Goal: Task Accomplishment & Management: Manage account settings

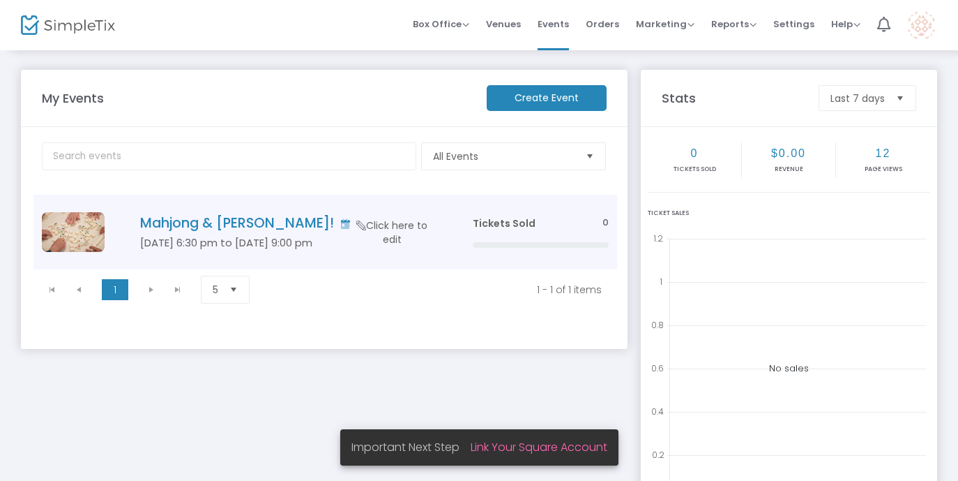
click at [375, 221] on span "Click here to edit" at bounding box center [391, 232] width 71 height 28
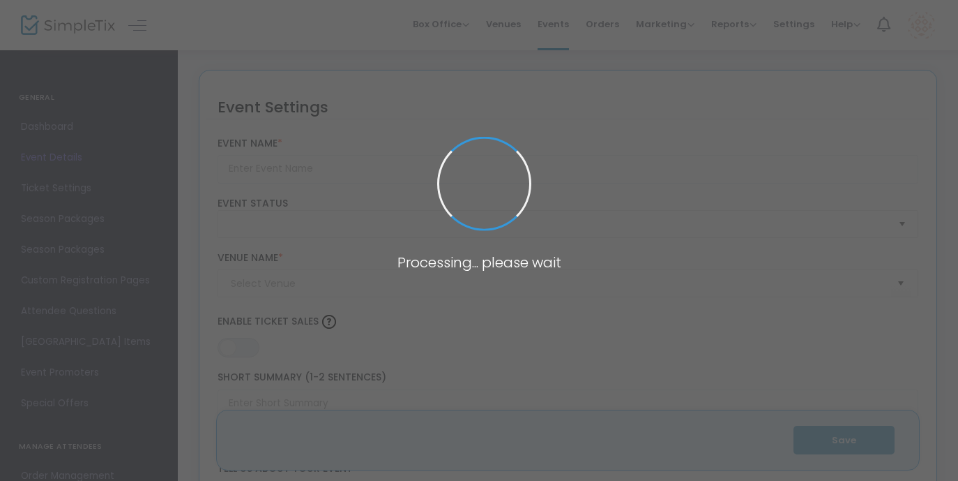
type input "Mahjong & [PERSON_NAME]!"
type textarea "[PERSON_NAME] & [PERSON_NAME]: Learn the Game, Join the Fun — with Rolling Rita…"
type input "Buy Tickets"
type input "[PERSON_NAME], A Dress Boutique"
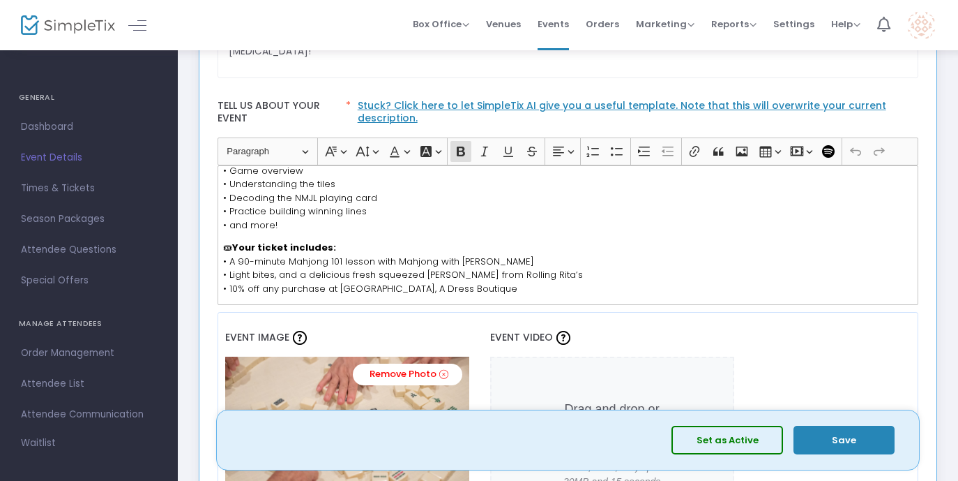
scroll to position [118, 0]
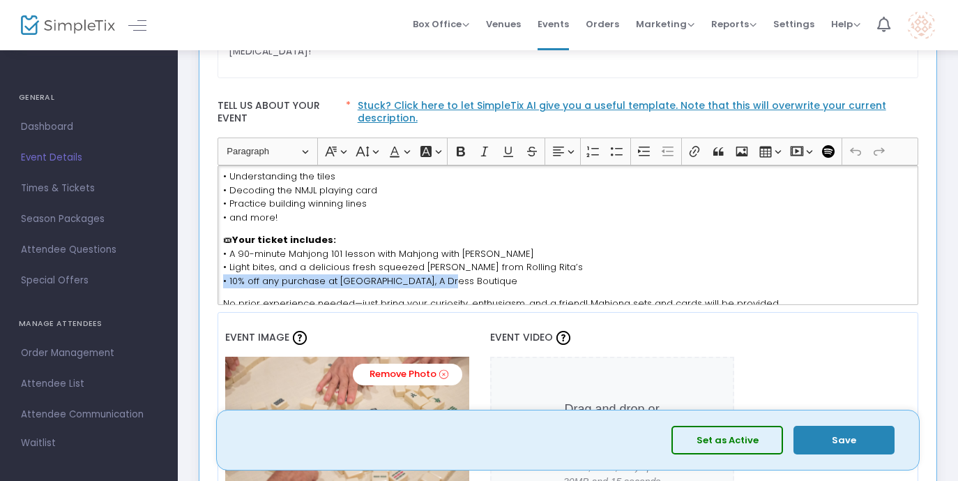
drag, startPoint x: 440, startPoint y: 269, endPoint x: 220, endPoint y: 269, distance: 220.4
click at [220, 269] on div "A fabulous night of Mahjong, margs, and shopping with Rolling Rita’s, [PERSON_N…" at bounding box center [569, 234] width 702 height 139
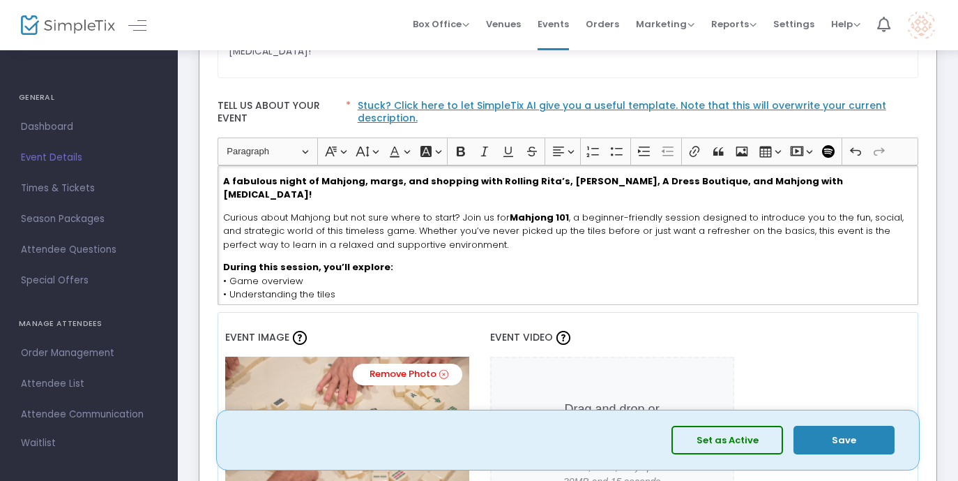
scroll to position [4, 0]
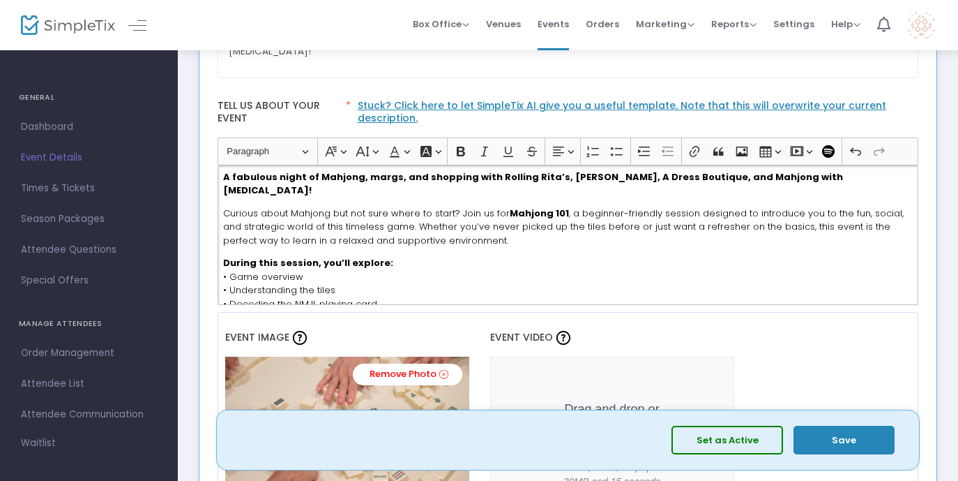
click at [862, 447] on button "Save" at bounding box center [844, 439] width 101 height 29
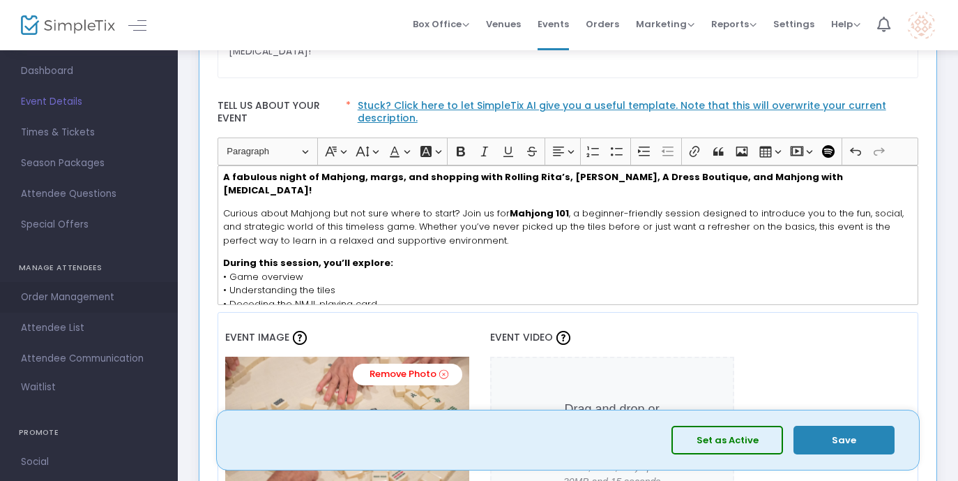
scroll to position [0, 0]
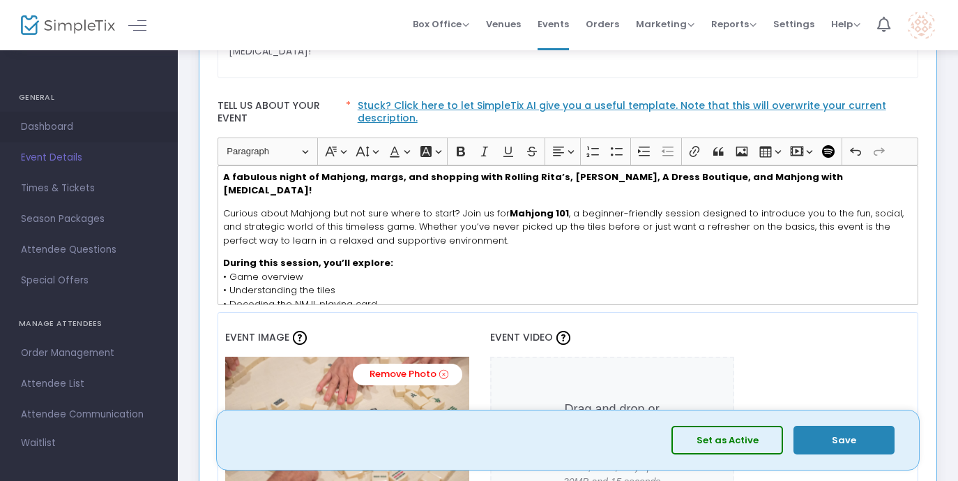
click at [81, 118] on span "Dashboard" at bounding box center [89, 127] width 136 height 18
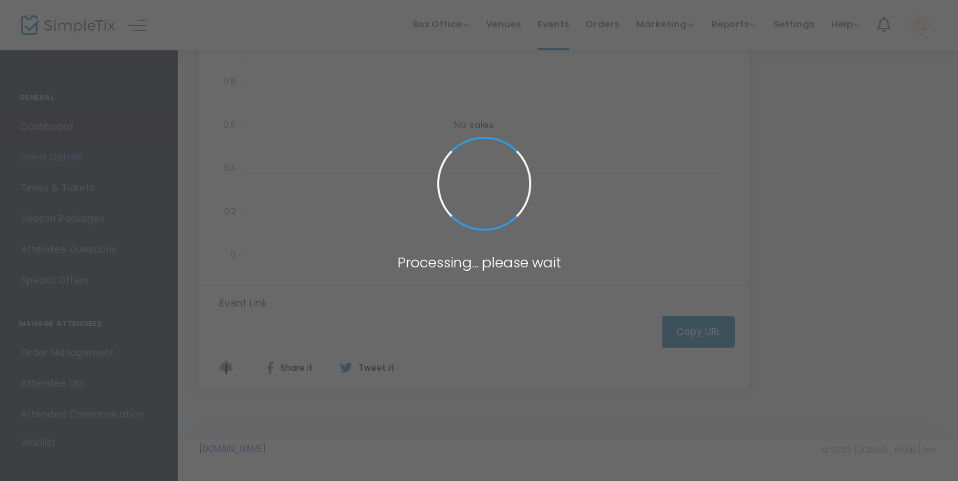
type input "[URL][DOMAIN_NAME]"
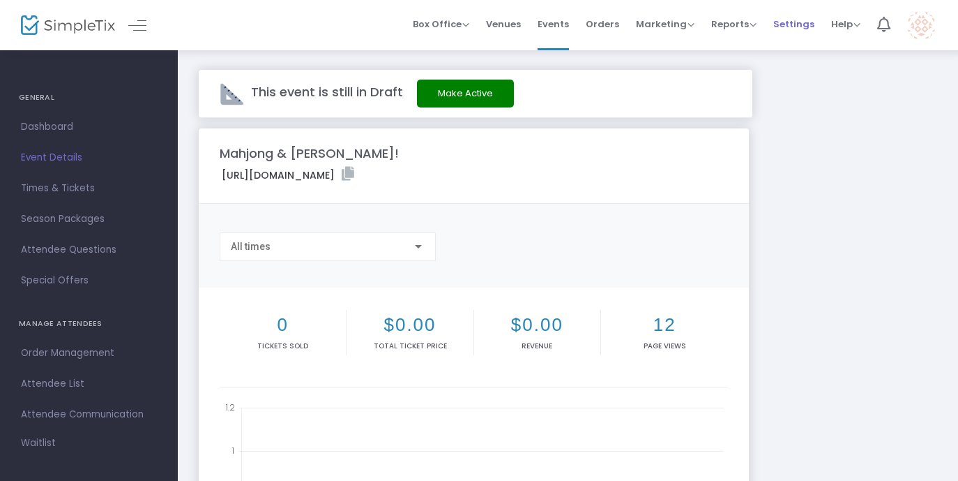
click at [797, 24] on span "Settings" at bounding box center [794, 24] width 41 height 36
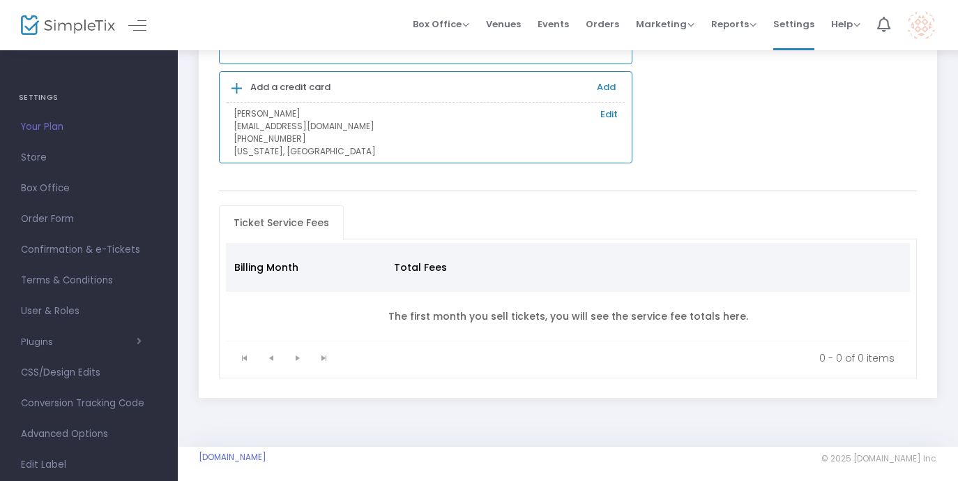
scroll to position [22, 0]
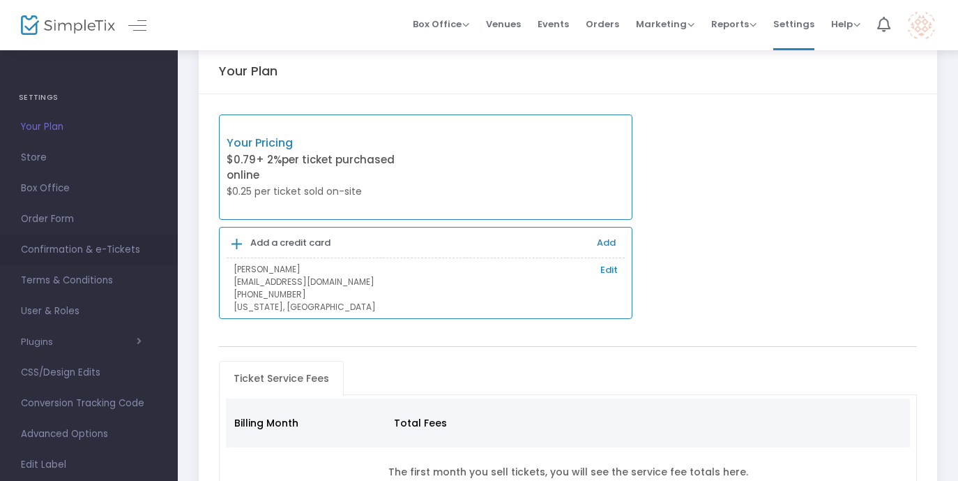
click at [111, 251] on span "Confirmation & e-Tickets" at bounding box center [89, 250] width 136 height 18
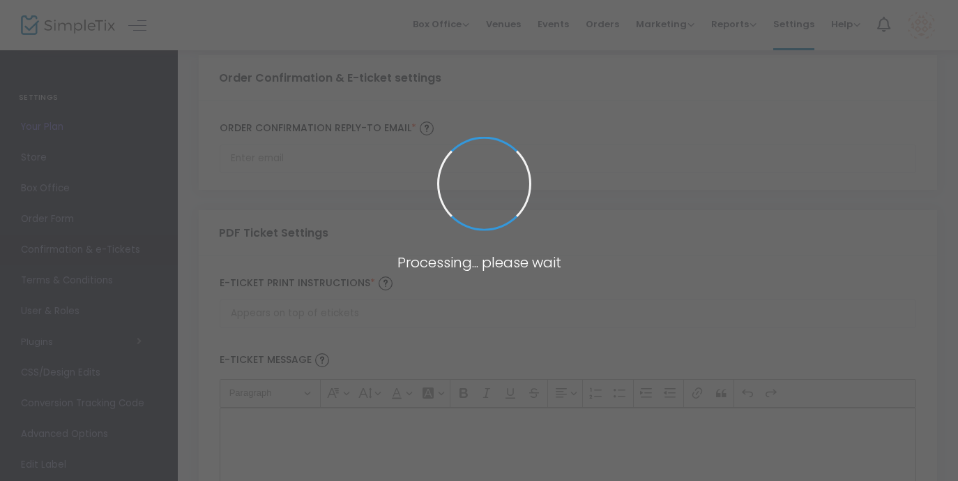
type input "[EMAIL_ADDRESS][DOMAIN_NAME]"
type input "Print and bring this ticket with you"
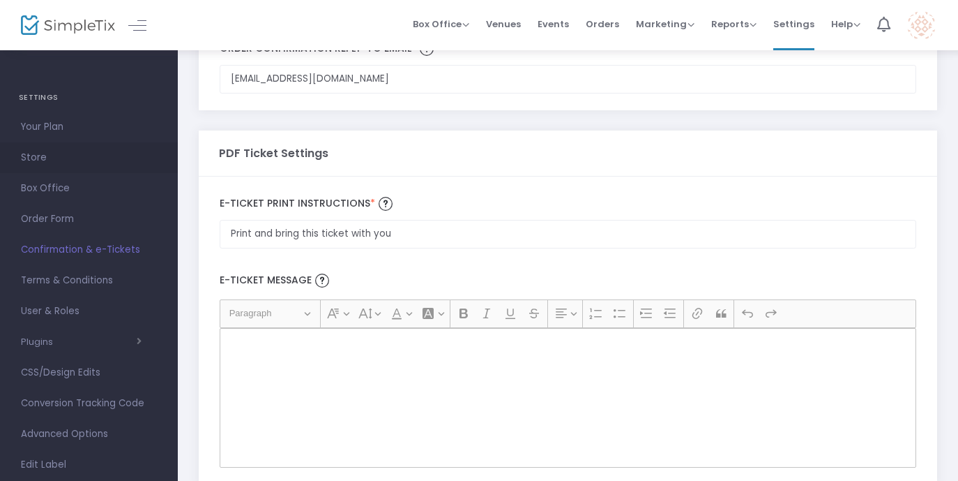
click at [71, 154] on span "Store" at bounding box center [89, 158] width 136 height 18
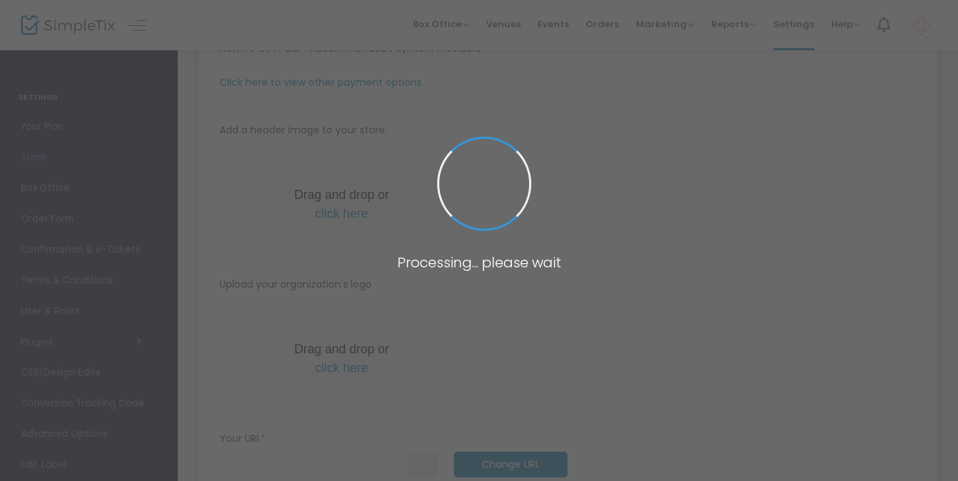
type input "[URL]"
radio input "true"
radio input "false"
radio input "true"
type input "Mahjong with [MEDICAL_DATA]"
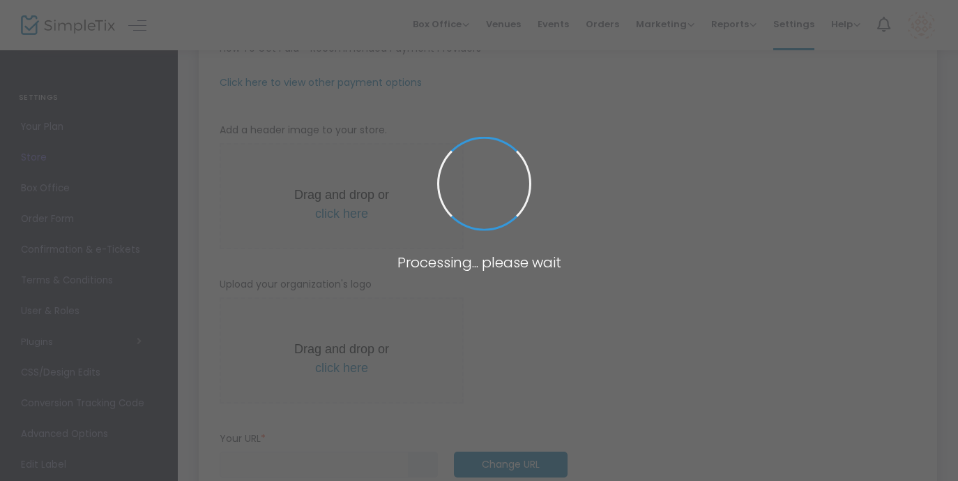
type input "3038156075"
type input "(UTC-06:00) Central Time ([GEOGRAPHIC_DATA] & [GEOGRAPHIC_DATA])"
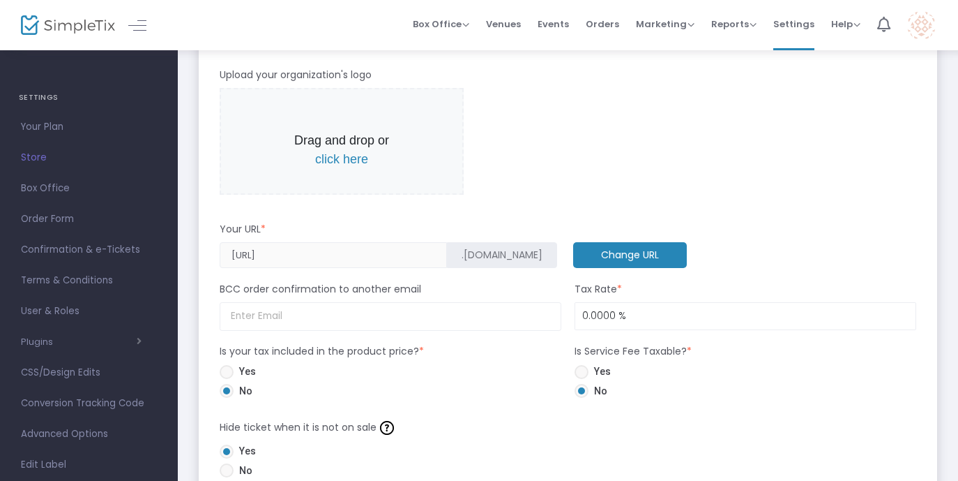
scroll to position [504, 0]
click at [336, 160] on span "click here" at bounding box center [341, 158] width 53 height 14
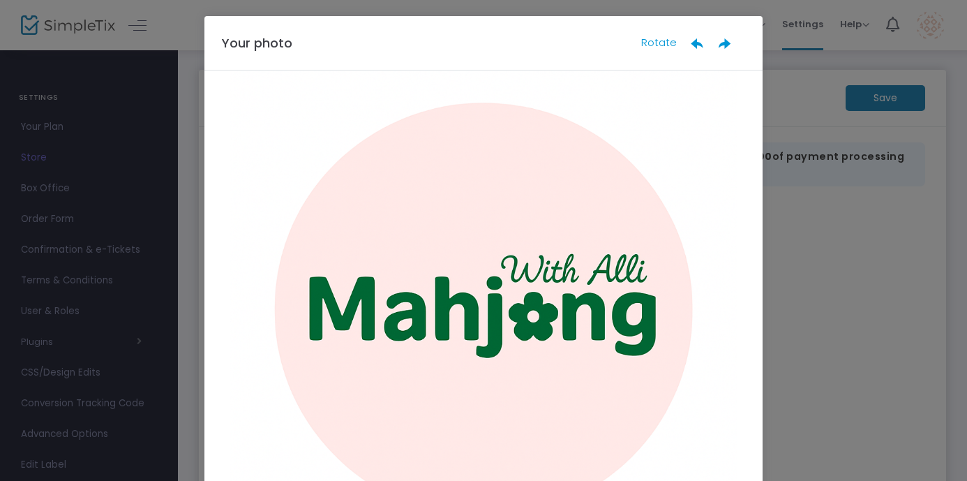
scroll to position [65, 0]
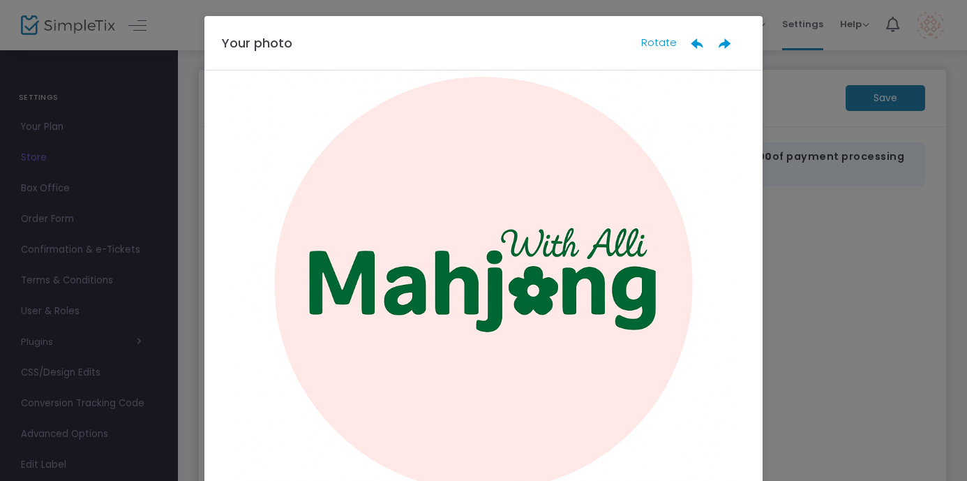
click at [802, 202] on ngb-modal-window "Your photo Rotate Done" at bounding box center [483, 240] width 967 height 481
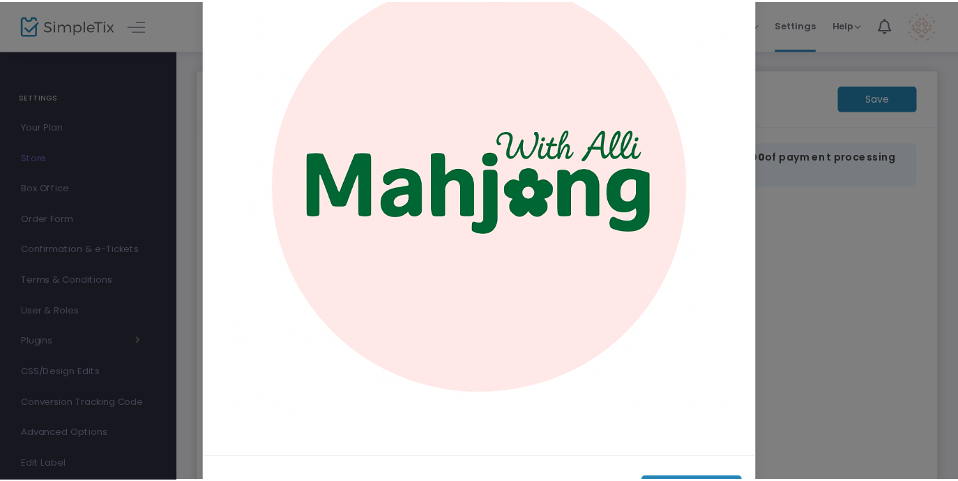
scroll to position [159, 0]
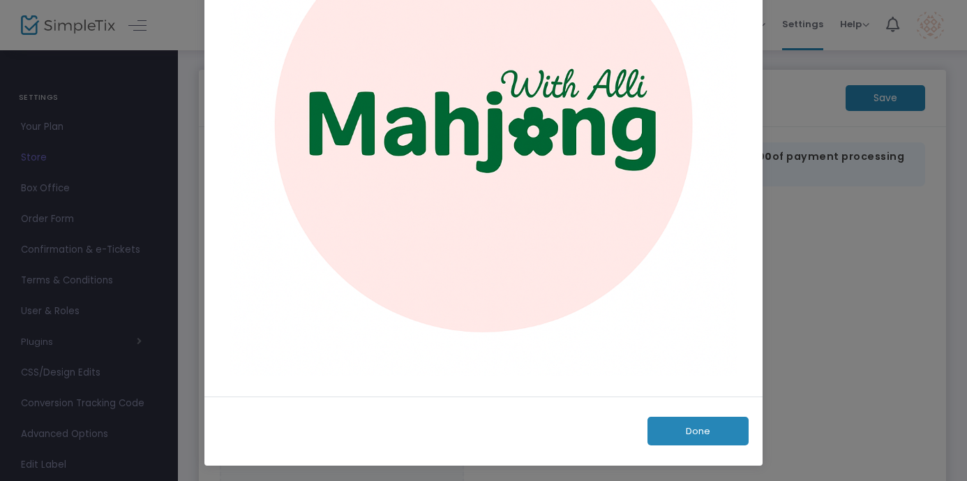
click at [699, 430] on button "Done" at bounding box center [697, 430] width 101 height 29
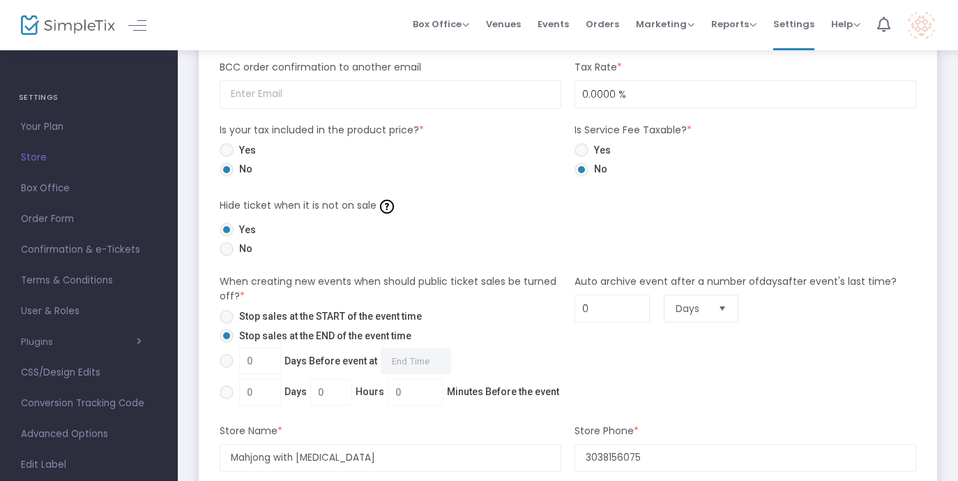
scroll to position [937, 0]
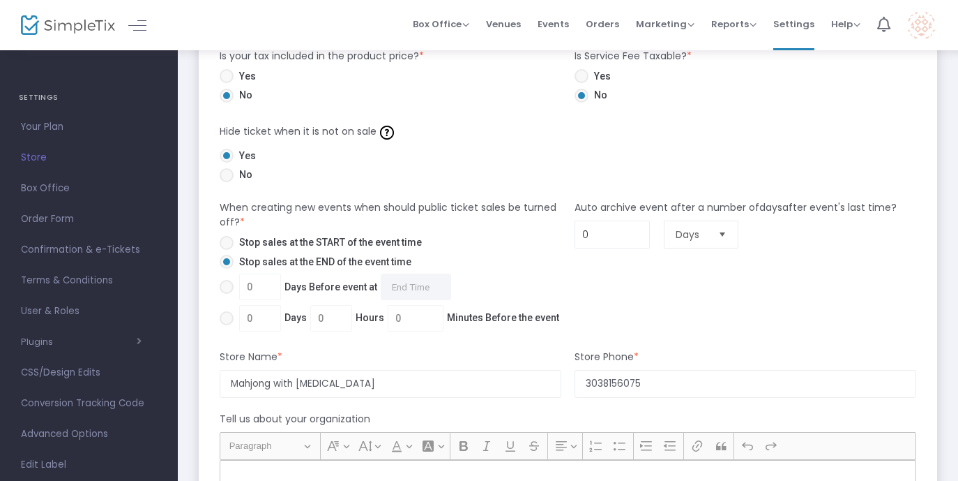
click at [408, 235] on span "Stop sales at the START of the event time" at bounding box center [328, 242] width 188 height 15
click at [227, 250] on input "Stop sales at the START of the event time" at bounding box center [226, 250] width 1 height 1
radio input "true"
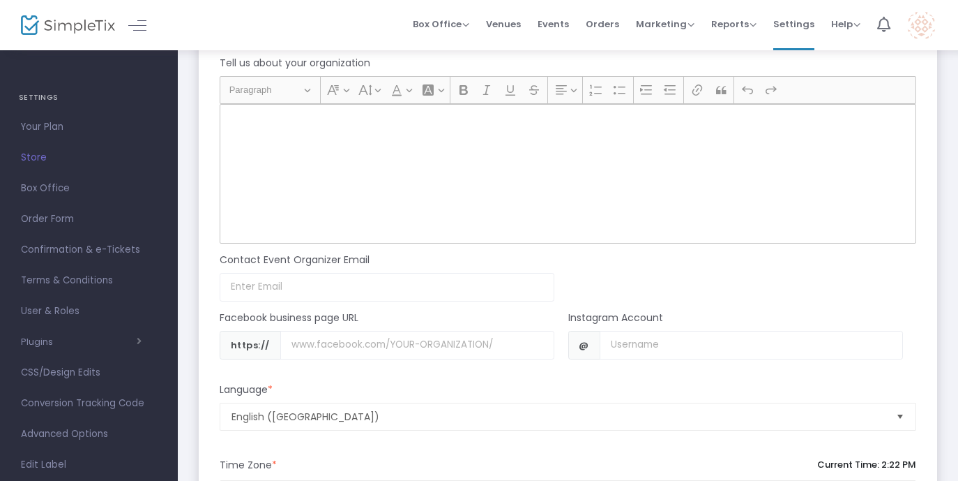
scroll to position [1301, 0]
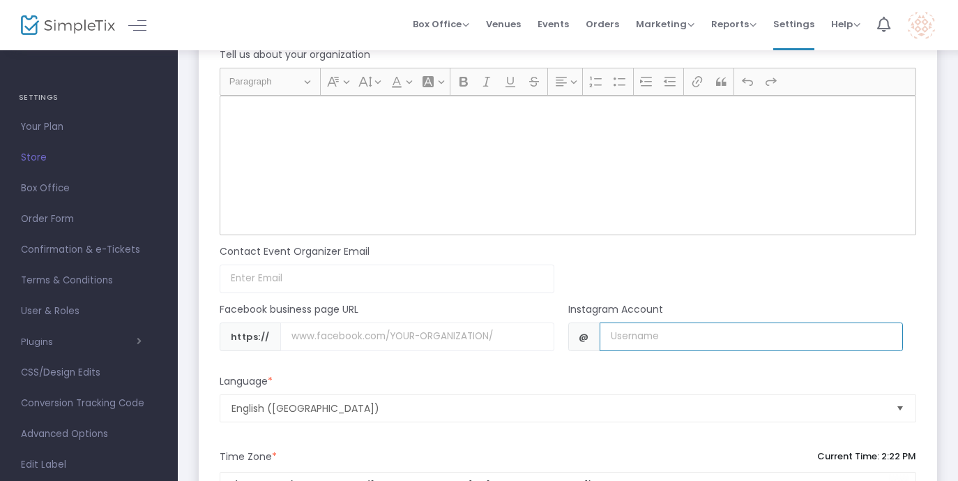
click at [619, 345] on input "Username" at bounding box center [751, 336] width 303 height 29
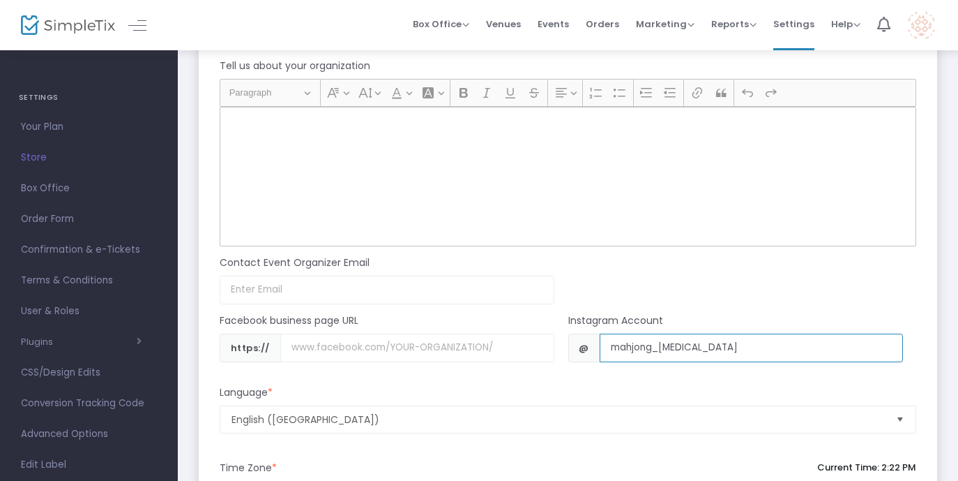
scroll to position [1303, 0]
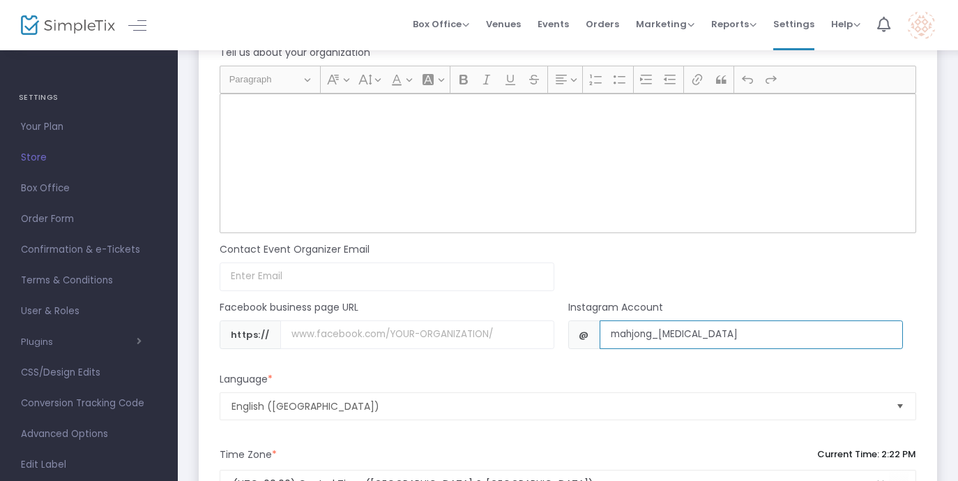
type input "mahjong_[MEDICAL_DATA]"
click at [452, 277] on input at bounding box center [387, 276] width 335 height 29
type input "[EMAIL_ADDRESS][DOMAIN_NAME]"
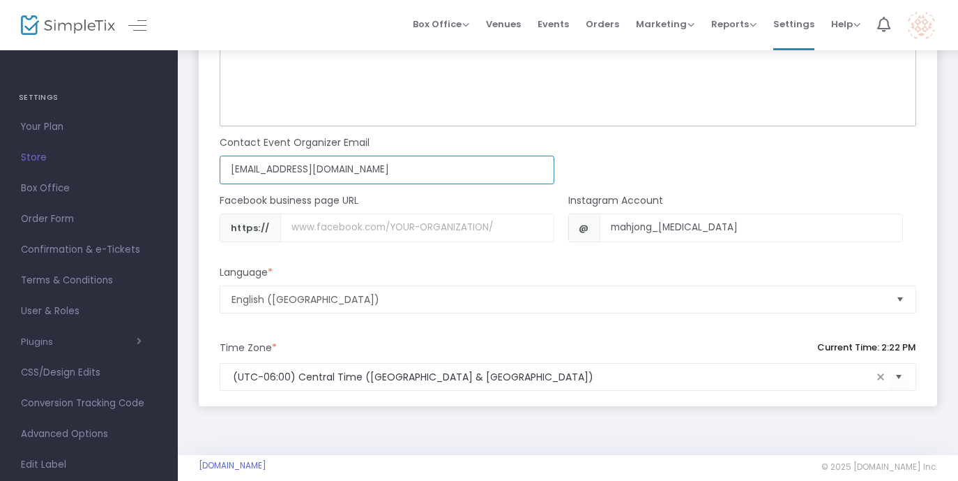
scroll to position [1426, 0]
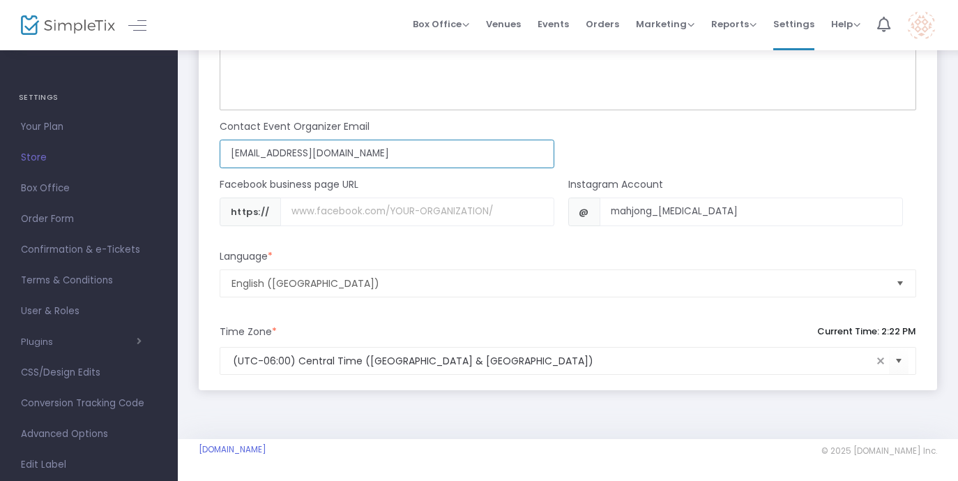
click at [275, 165] on input "[EMAIL_ADDRESS][DOMAIN_NAME]" at bounding box center [387, 153] width 335 height 29
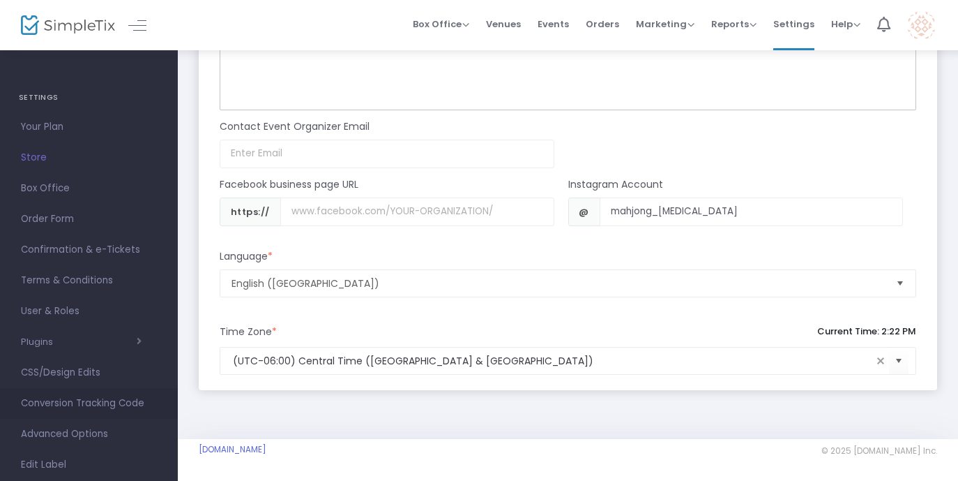
click at [141, 405] on span "Conversion Tracking Code" at bounding box center [89, 403] width 136 height 18
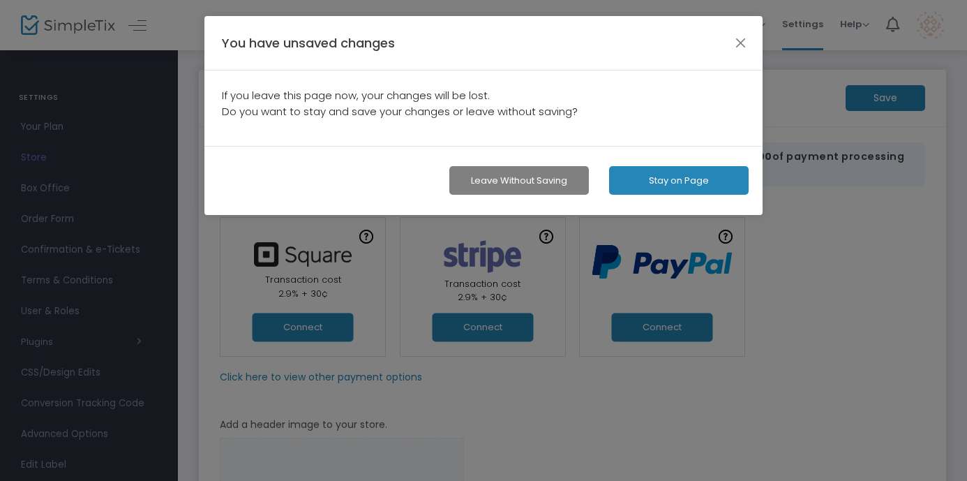
drag, startPoint x: 738, startPoint y: 34, endPoint x: 594, endPoint y: 137, distance: 176.9
click at [595, 139] on m-warning-popup "You have unsaved changes If you leave this page now, your changes will be lost.…" at bounding box center [483, 115] width 558 height 199
click at [651, 173] on button "Stay on Page" at bounding box center [678, 180] width 139 height 29
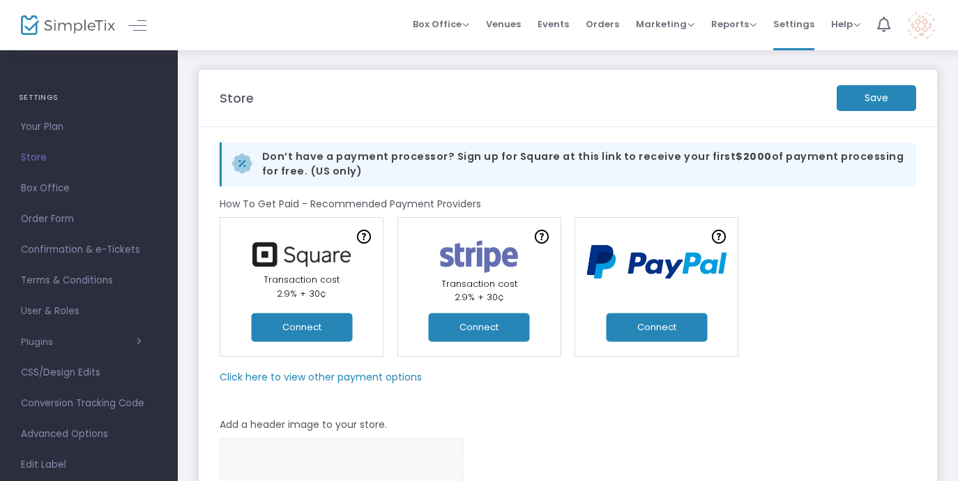
click at [847, 103] on m-button "Save" at bounding box center [877, 98] width 80 height 26
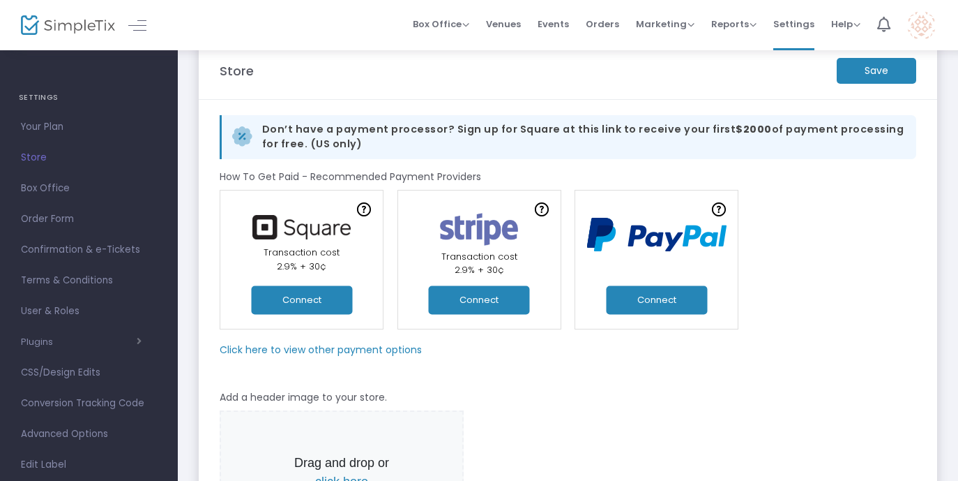
scroll to position [29, 0]
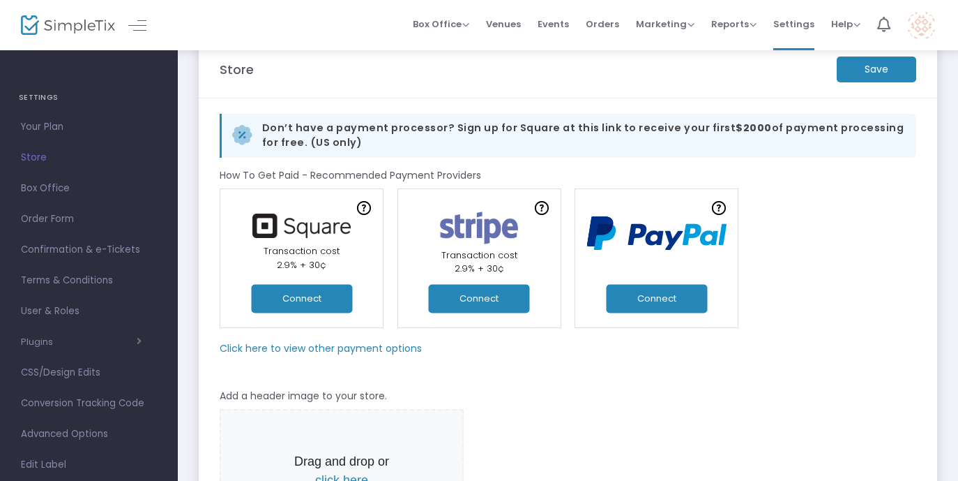
click at [677, 306] on button "Connect" at bounding box center [656, 298] width 101 height 29
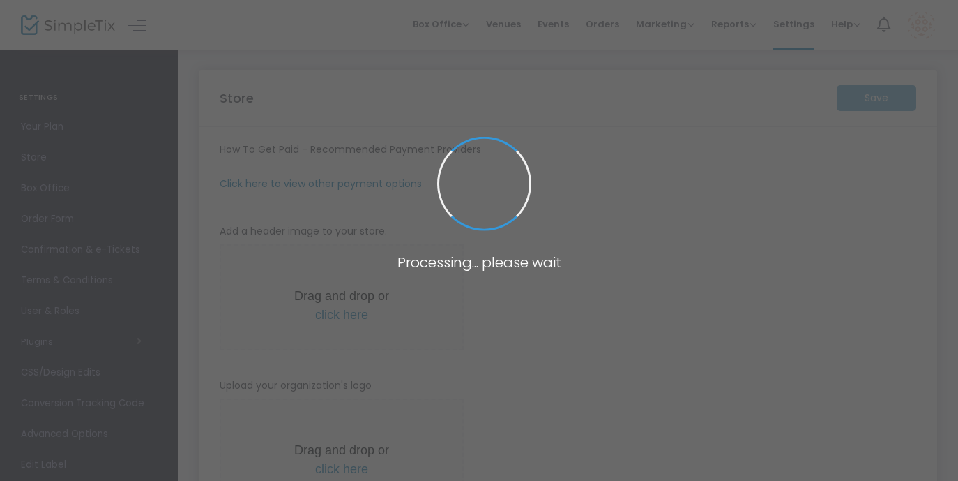
type input "[URL]"
radio input "true"
type input "Mahjong with [MEDICAL_DATA]"
type input "3038156075"
type input "mahjong_[MEDICAL_DATA]"
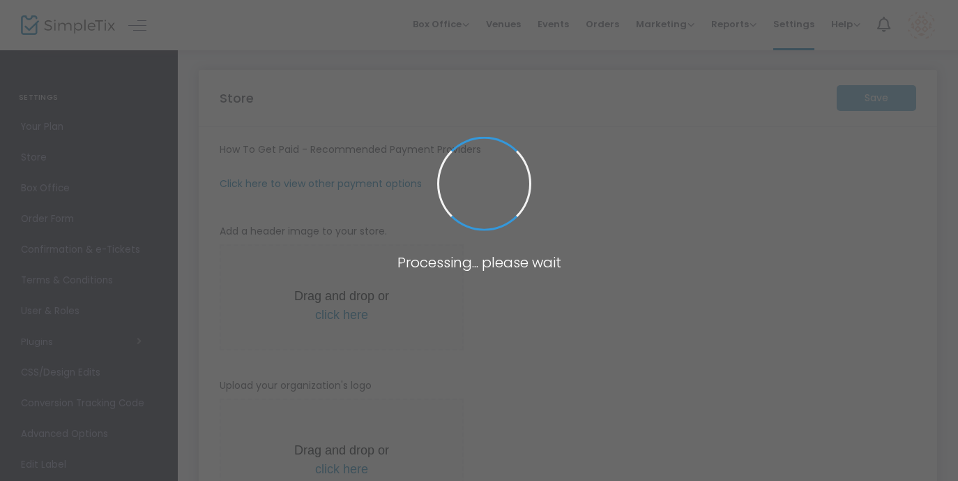
type input "(UTC-06:00) Central Time ([GEOGRAPHIC_DATA] & [GEOGRAPHIC_DATA])"
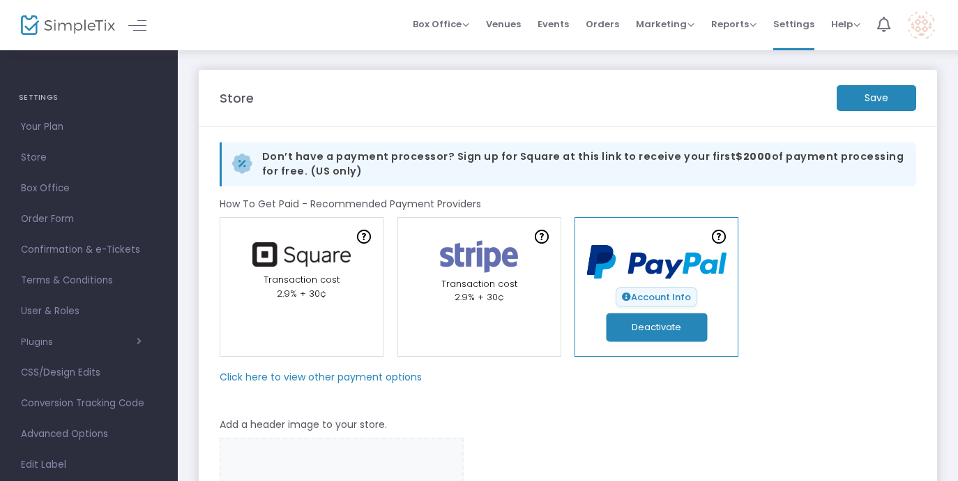
click at [881, 96] on m-button "Save" at bounding box center [877, 98] width 80 height 26
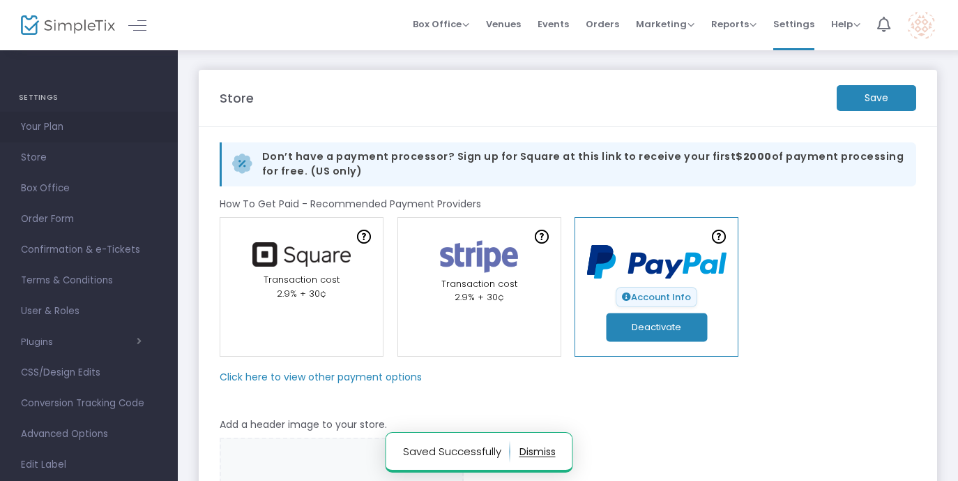
click at [63, 136] on link "Your Plan" at bounding box center [89, 127] width 178 height 31
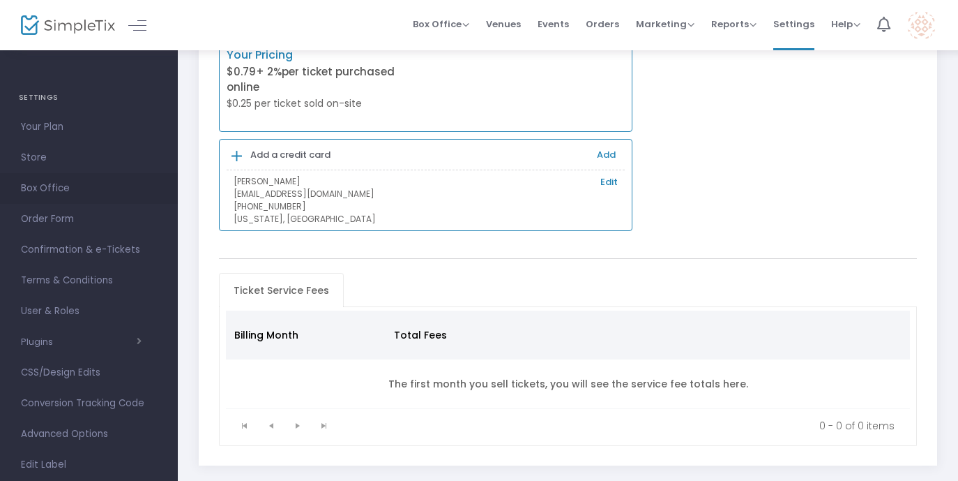
scroll to position [103, 0]
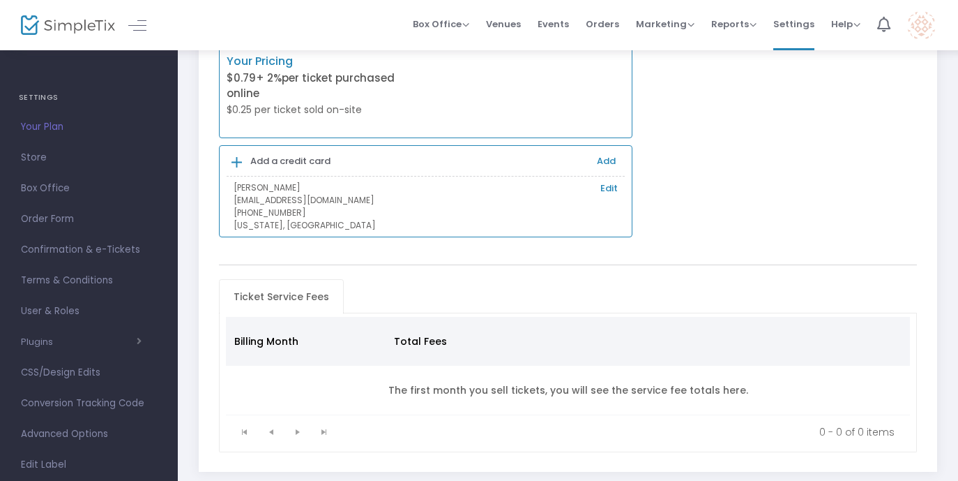
click at [78, 33] on img at bounding box center [68, 25] width 94 height 20
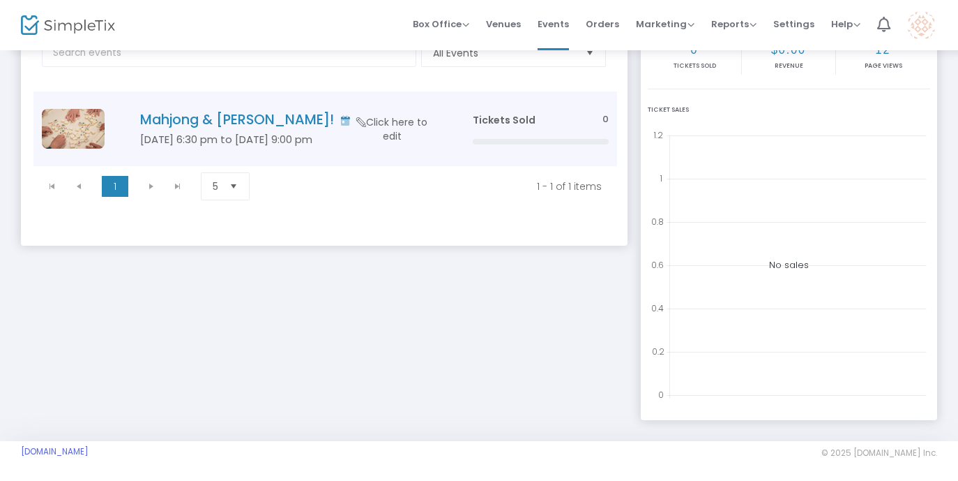
click at [278, 137] on h5 "[DATE] 6:30 pm to [DATE] 9:00 pm" at bounding box center [285, 139] width 291 height 13
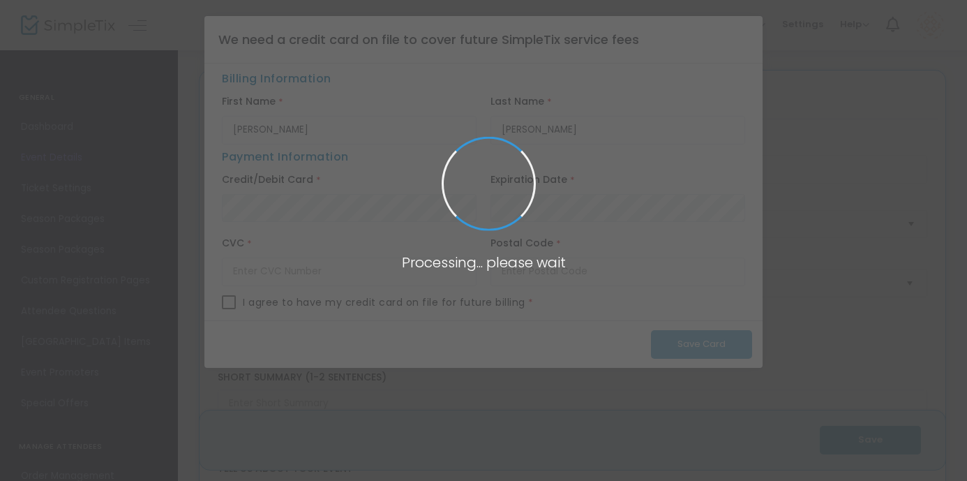
type input "Mahjong & [PERSON_NAME]!"
type textarea "[PERSON_NAME] & [PERSON_NAME]: Learn the Game, Join the Fun — with Rolling Rita…"
type input "Buy Tickets"
type input "[PERSON_NAME], A Dress Boutique"
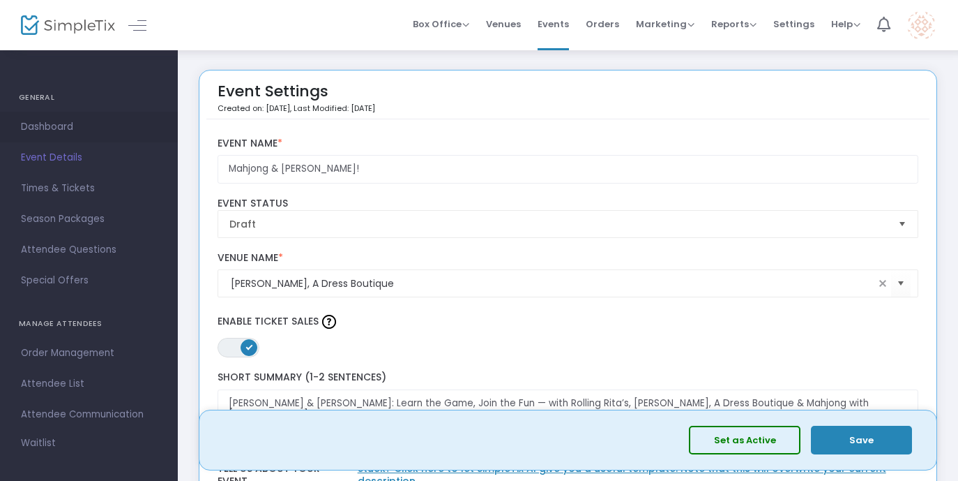
click at [89, 117] on link "Dashboard" at bounding box center [89, 127] width 178 height 31
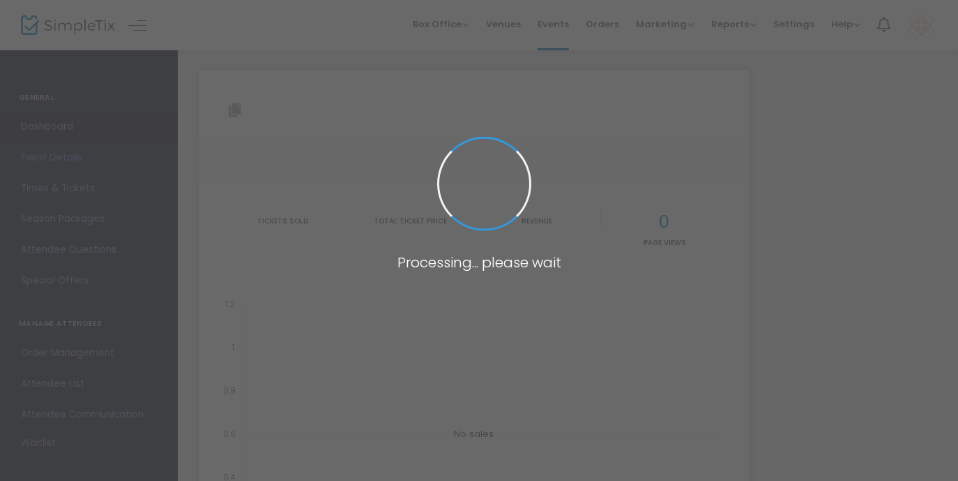
type input "[URL][DOMAIN_NAME]"
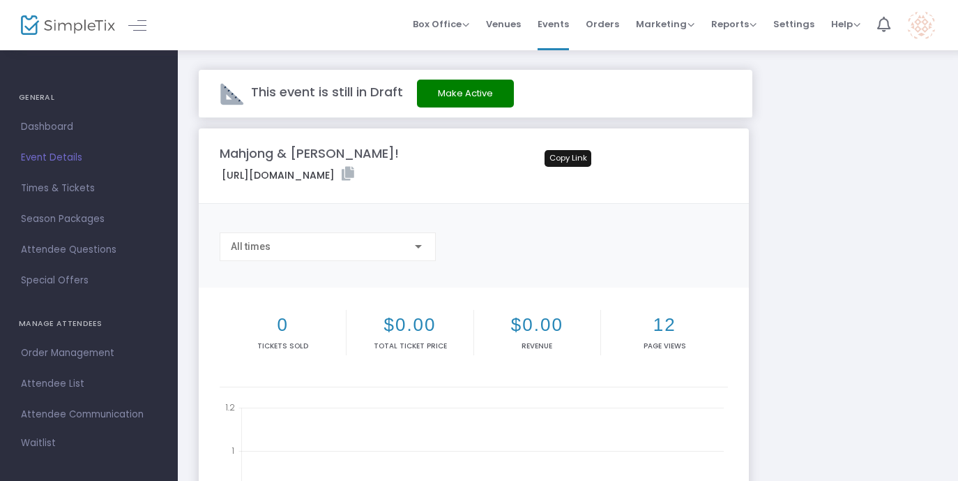
click at [354, 171] on icon at bounding box center [348, 174] width 13 height 14
click at [437, 95] on button "Make Active" at bounding box center [465, 94] width 97 height 28
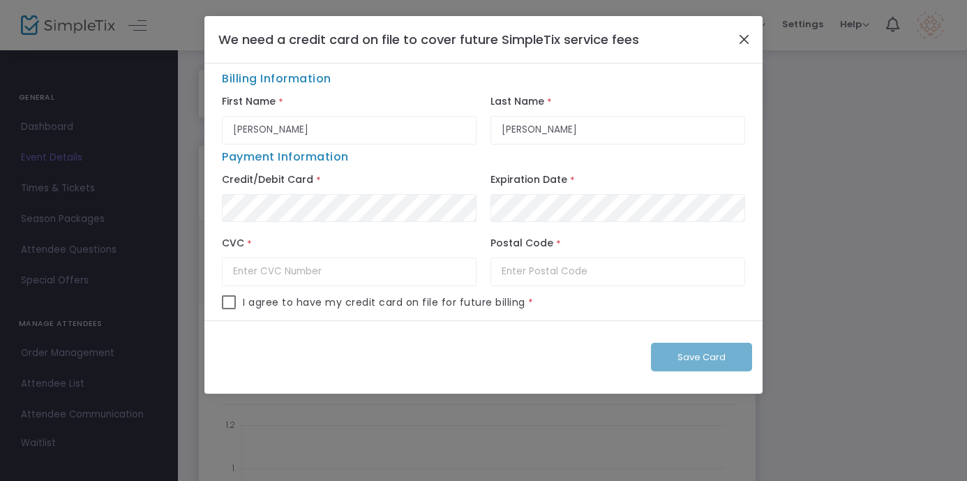
click at [736, 35] on button "Close" at bounding box center [744, 39] width 18 height 18
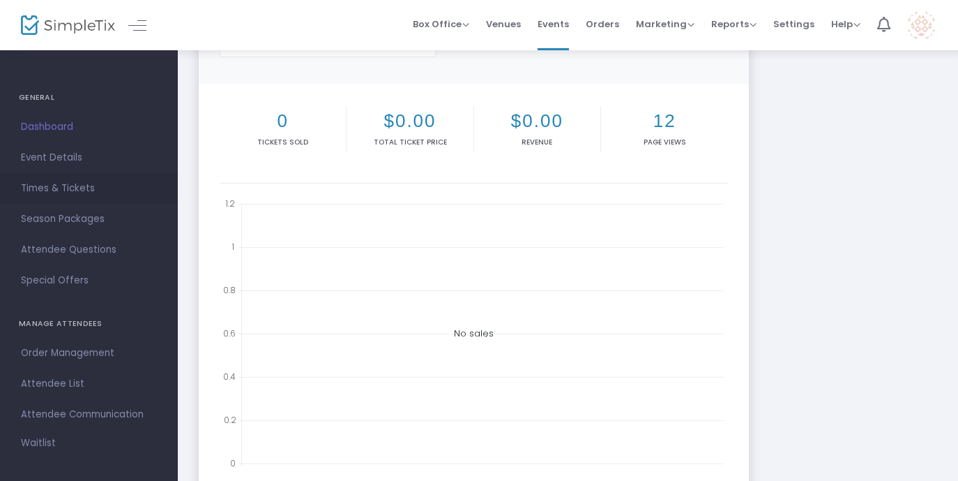
scroll to position [1, 0]
click at [61, 189] on span "Times & Tickets" at bounding box center [89, 188] width 136 height 18
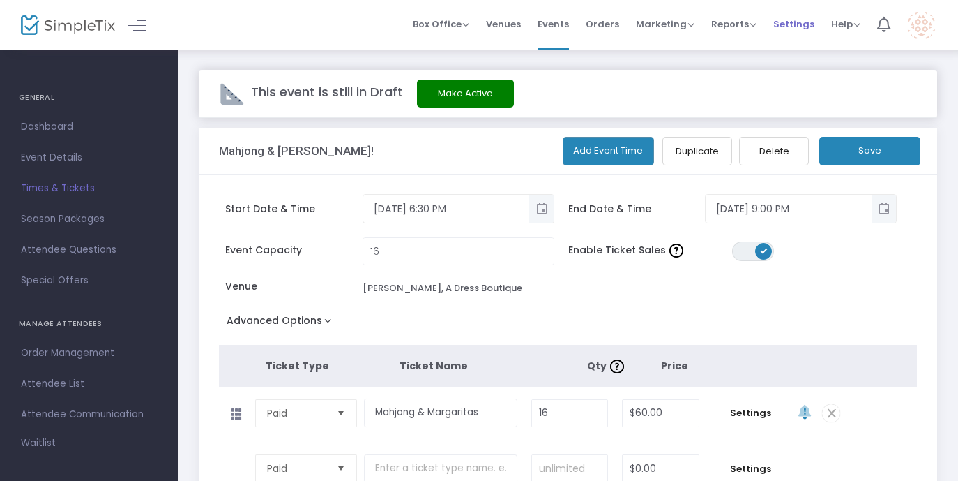
click at [793, 24] on span "Settings" at bounding box center [794, 24] width 41 height 36
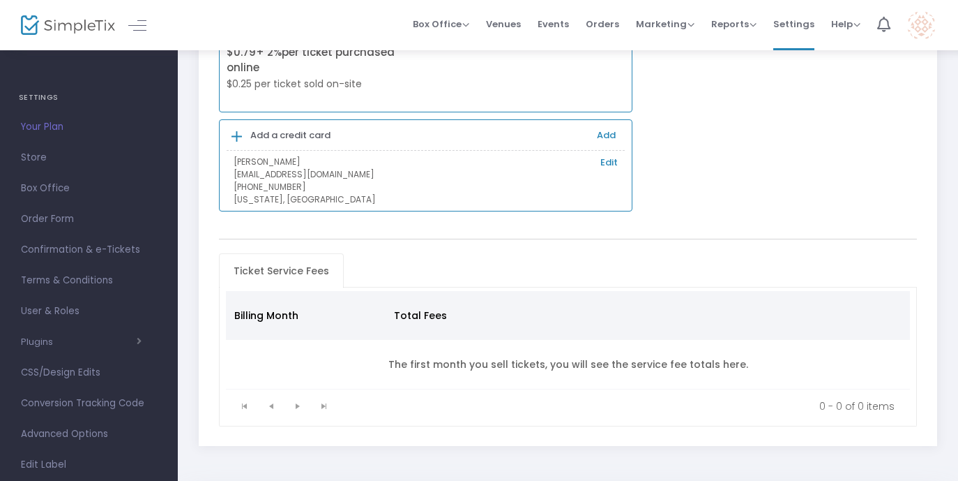
scroll to position [185, 0]
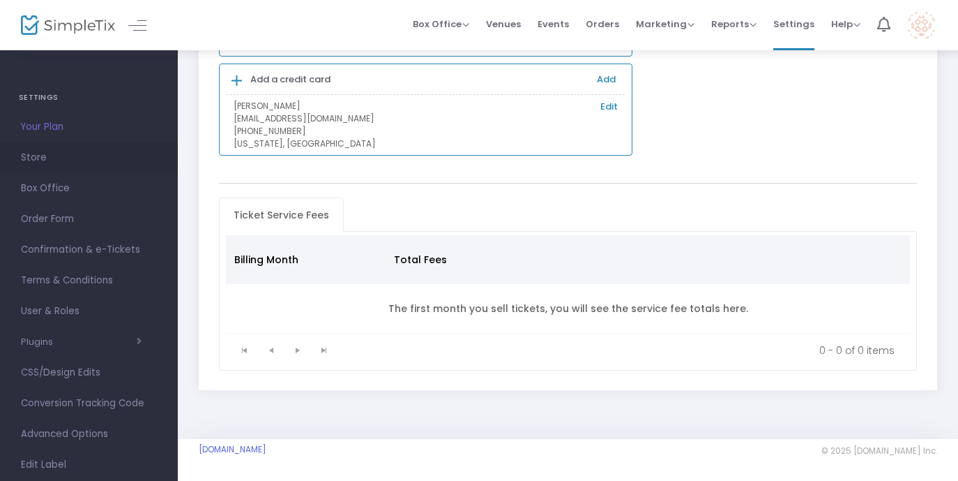
click at [93, 165] on span "Store" at bounding box center [89, 158] width 136 height 18
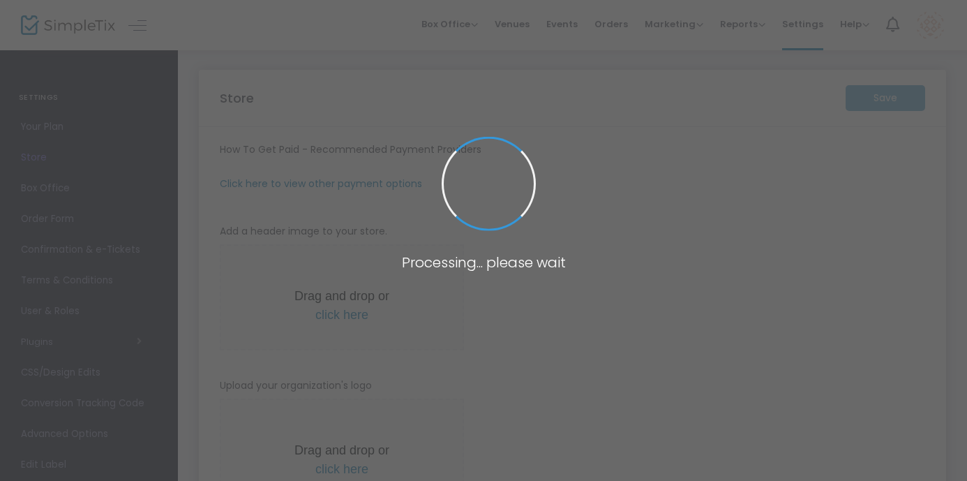
type input "[URL]"
radio input "true"
type input "Mahjong with [MEDICAL_DATA]"
type input "3038156075"
type input "mahjong_[MEDICAL_DATA]"
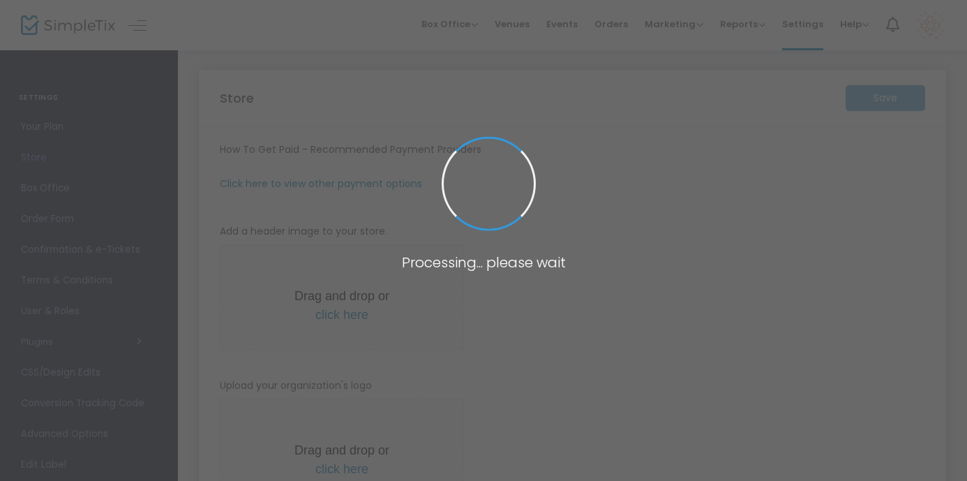
type input "(UTC-06:00) Central Time ([GEOGRAPHIC_DATA] & [GEOGRAPHIC_DATA])"
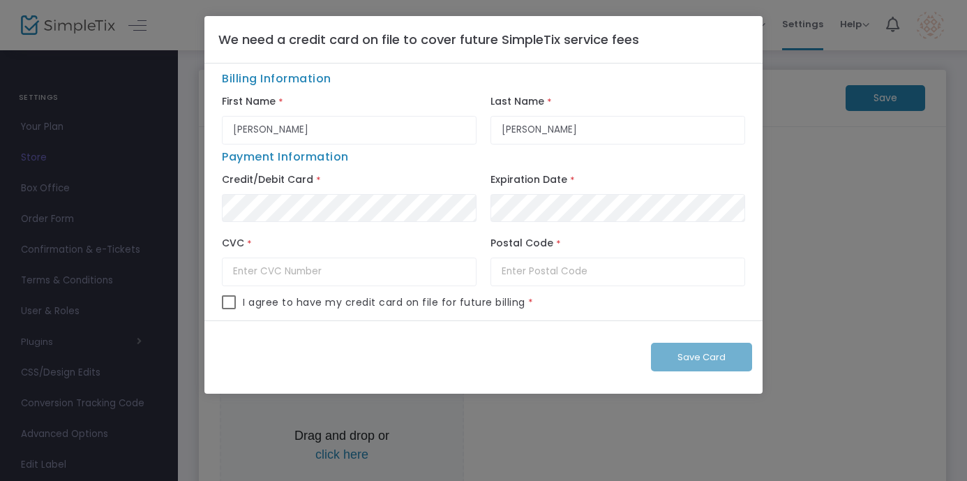
click at [794, 95] on ngb-modal-window "We need a credit card on file to cover future SimpleTix service fees Billing In…" at bounding box center [483, 240] width 967 height 481
click at [262, 130] on input "Allison" at bounding box center [349, 130] width 255 height 29
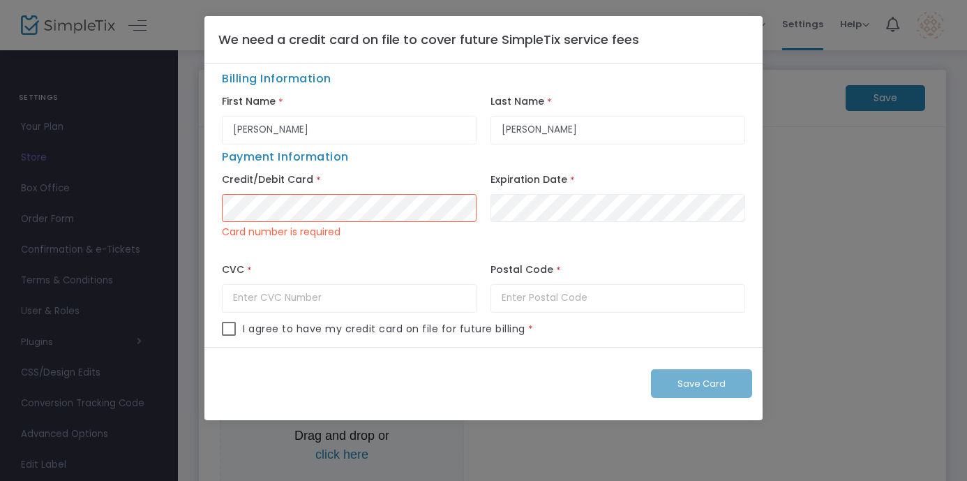
click at [793, 86] on ngb-modal-window "We need a credit card on file to cover future SimpleTix service fees Billing In…" at bounding box center [483, 240] width 967 height 481
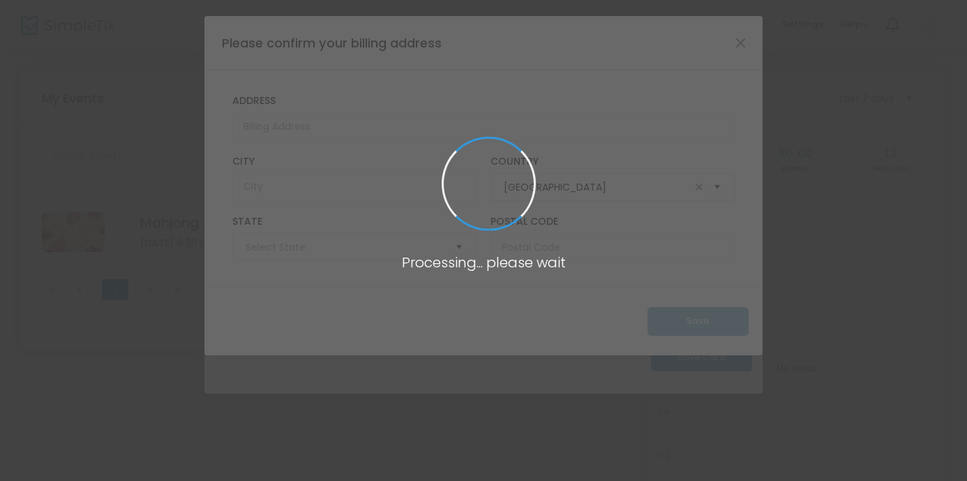
type input "Illinois"
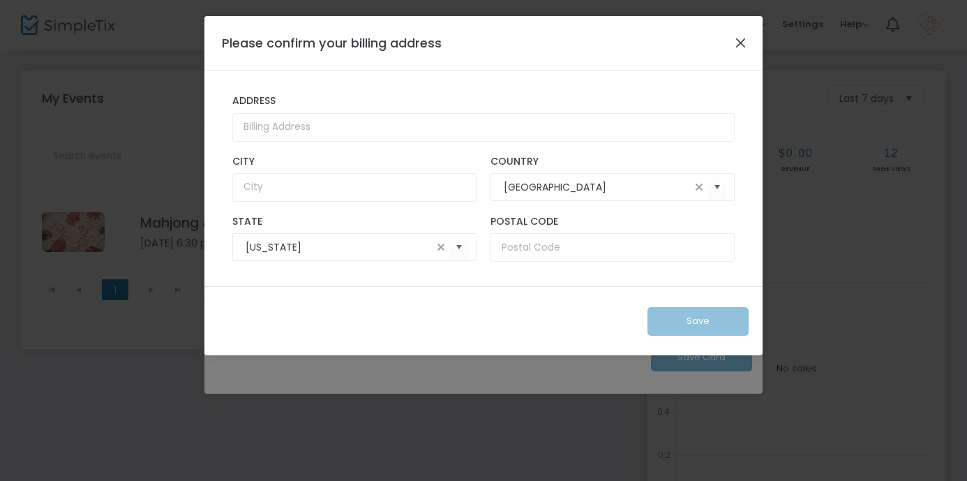
click at [746, 43] on button "Close" at bounding box center [741, 42] width 18 height 18
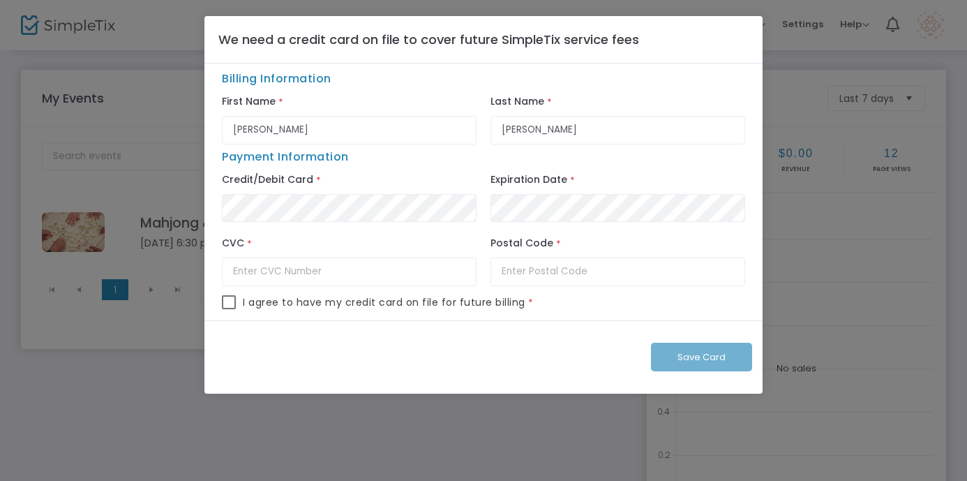
click at [739, 45] on div "We need a credit card on file to cover future SimpleTix service fees" at bounding box center [483, 39] width 558 height 47
click at [776, 81] on ngb-modal-window "We need a credit card on file to cover future SimpleTix service fees Billing In…" at bounding box center [483, 240] width 967 height 481
click at [810, 26] on ngb-modal-window "We need a credit card on file to cover future SimpleTix service fees Billing In…" at bounding box center [483, 240] width 967 height 481
click at [808, 27] on ngb-modal-window "We need a credit card on file to cover future SimpleTix service fees Billing In…" at bounding box center [483, 240] width 967 height 481
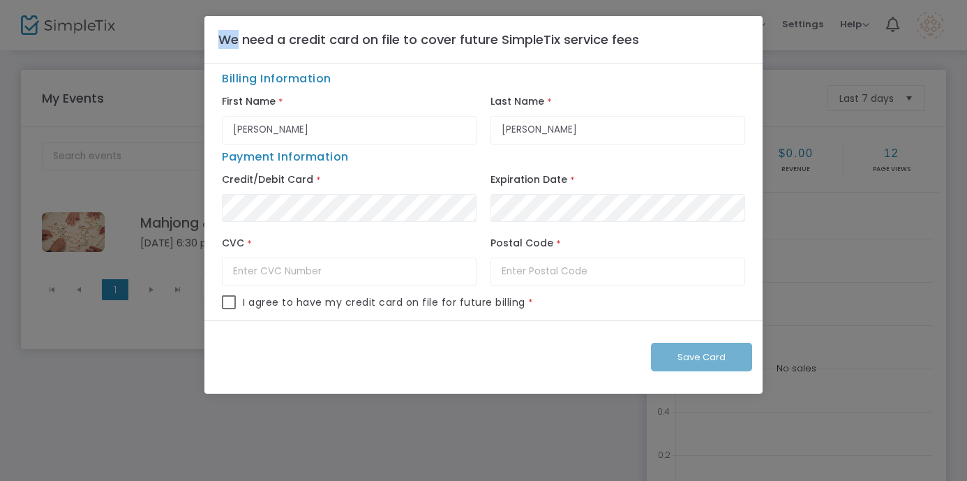
click at [229, 306] on span at bounding box center [229, 302] width 14 height 14
click at [229, 309] on input "checkbox" at bounding box center [228, 309] width 1 height 1
checkbox input "true"
click at [313, 157] on span "Payment Information" at bounding box center [285, 157] width 127 height 16
